Goal: Check status: Check status

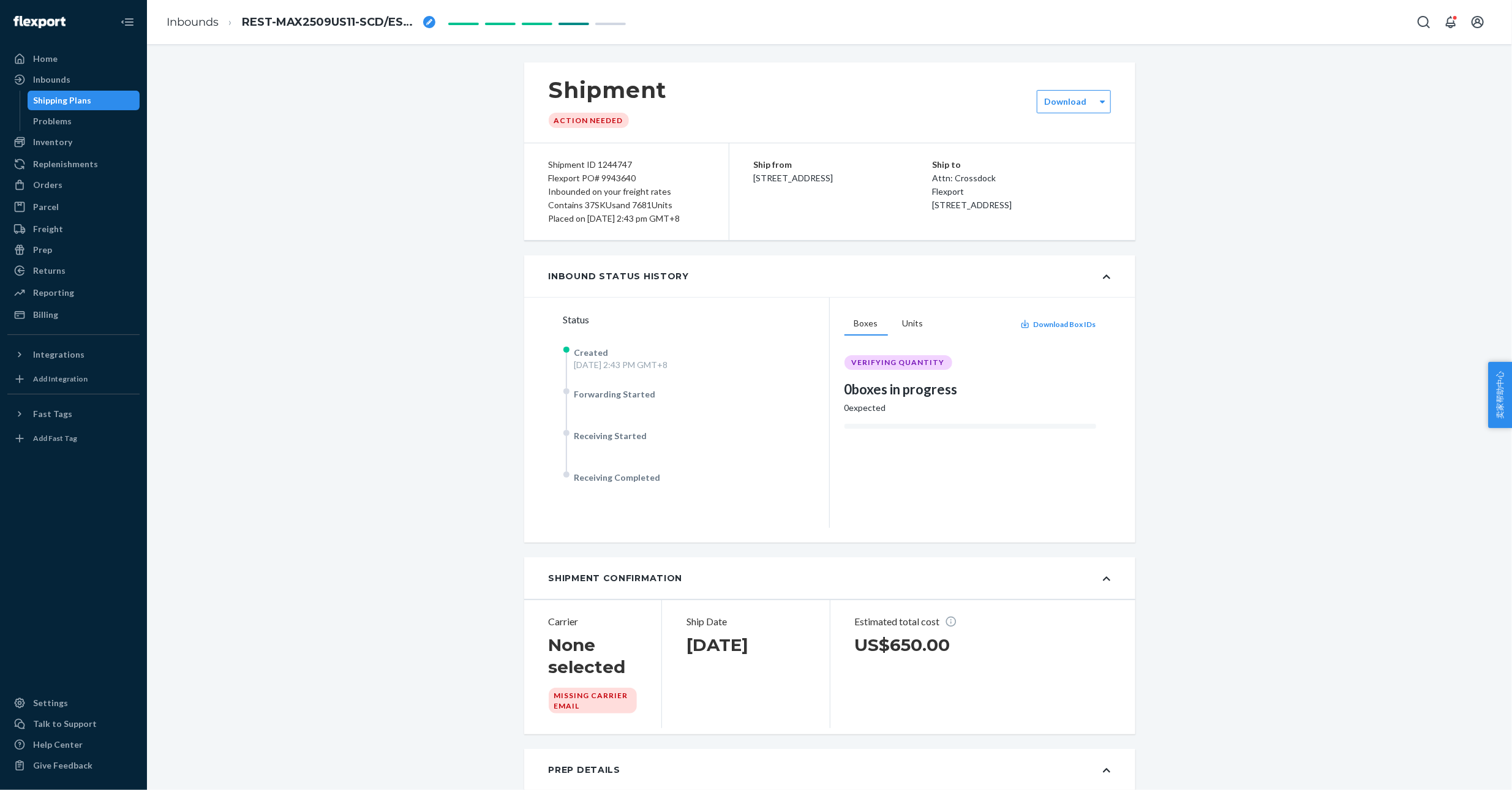
scroll to position [1010, 0]
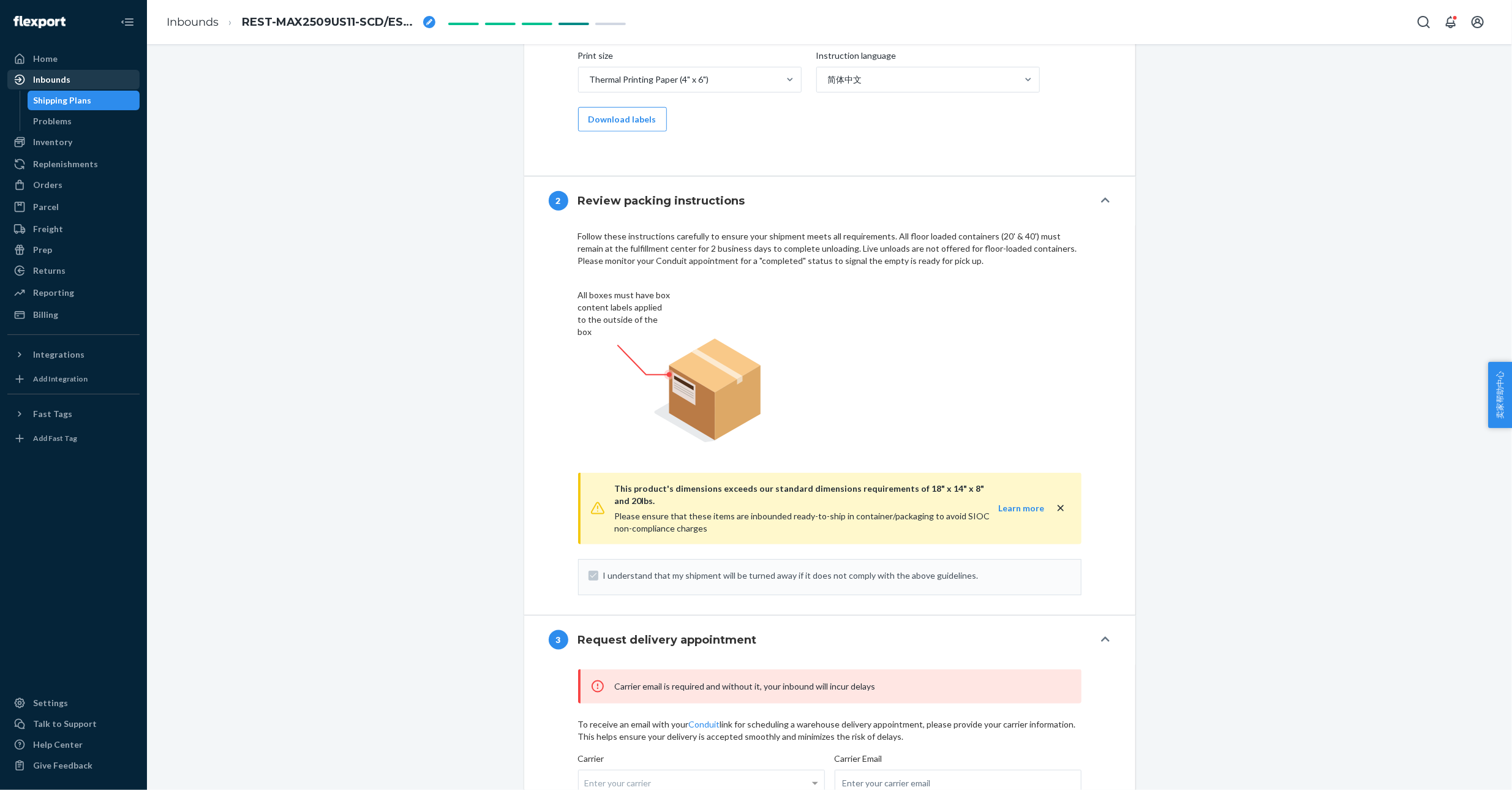
click at [62, 84] on div "Inbounds" at bounding box center [51, 79] width 38 height 12
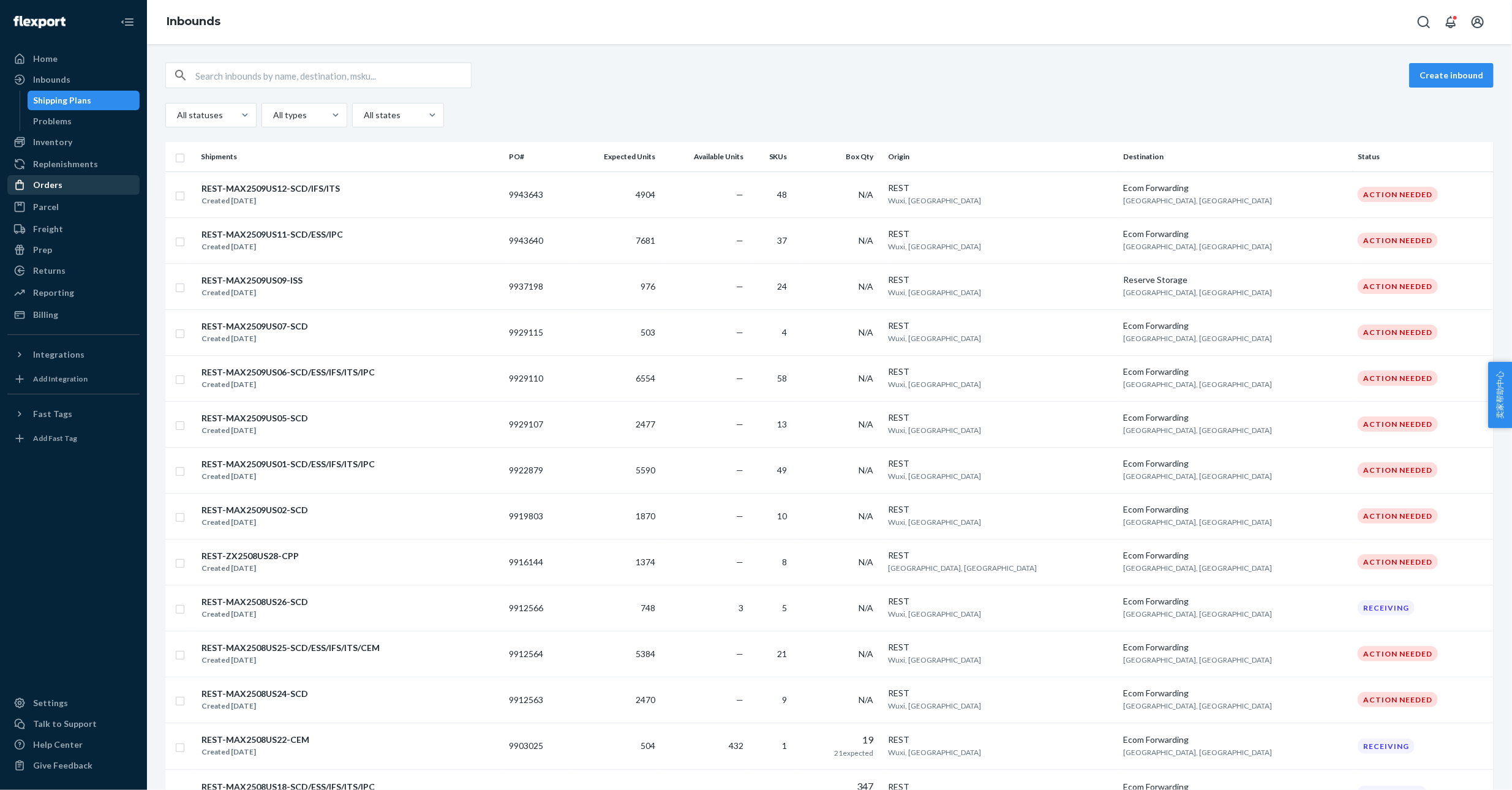
click at [60, 186] on div "Orders" at bounding box center [73, 185] width 130 height 17
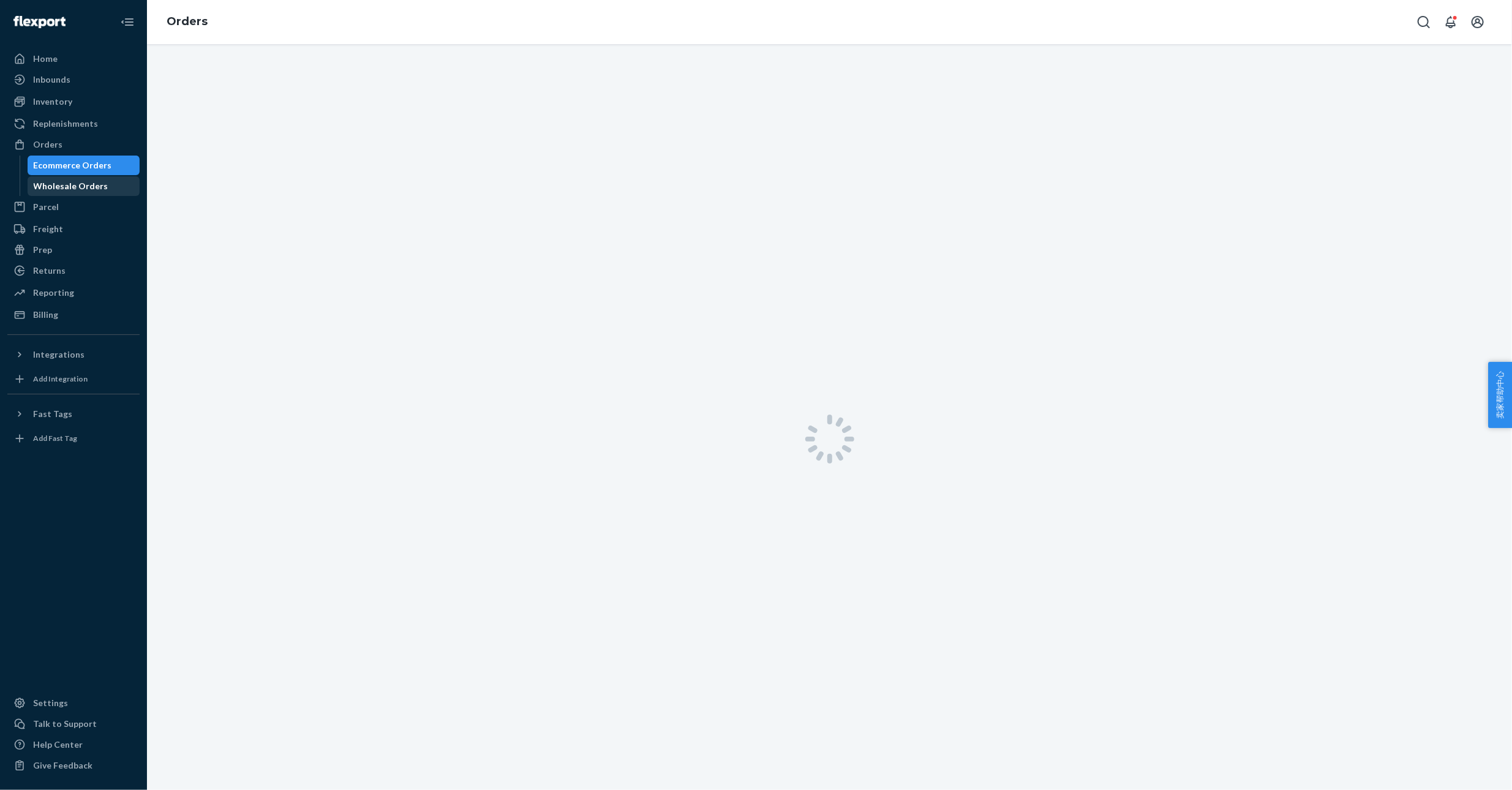
click at [76, 188] on div "Wholesale Orders" at bounding box center [72, 186] width 75 height 12
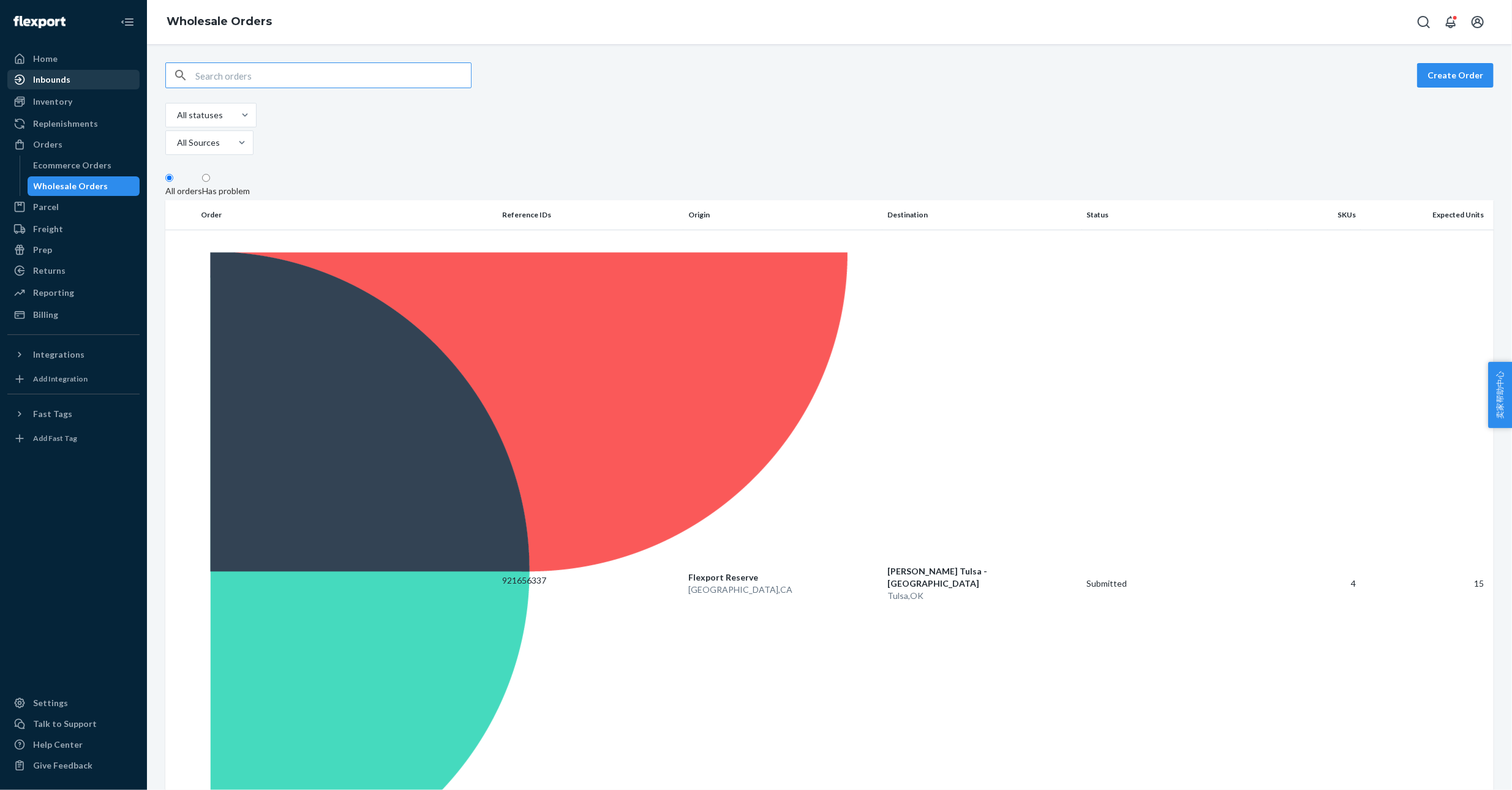
click at [54, 80] on div "Inbounds" at bounding box center [51, 79] width 38 height 12
